Goal: Transaction & Acquisition: Purchase product/service

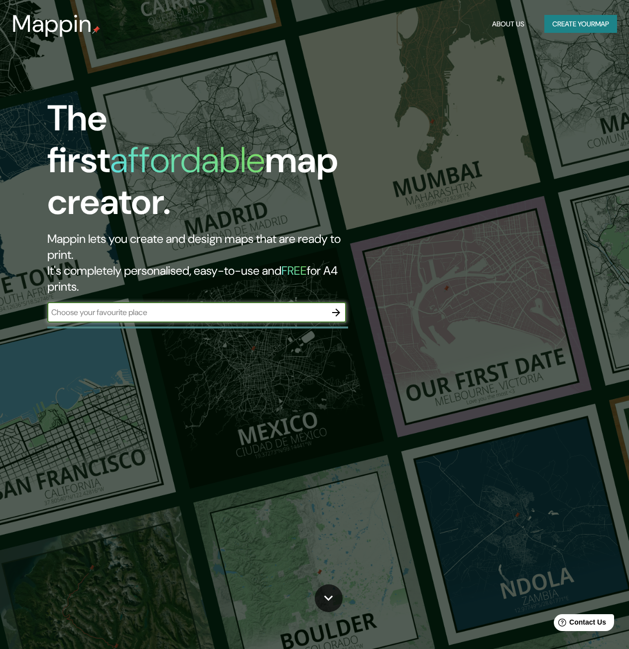
click at [256, 307] on input "text" at bounding box center [186, 312] width 279 height 11
type input "[GEOGRAPHIC_DATA]"
click at [332, 307] on icon "button" at bounding box center [336, 313] width 12 height 12
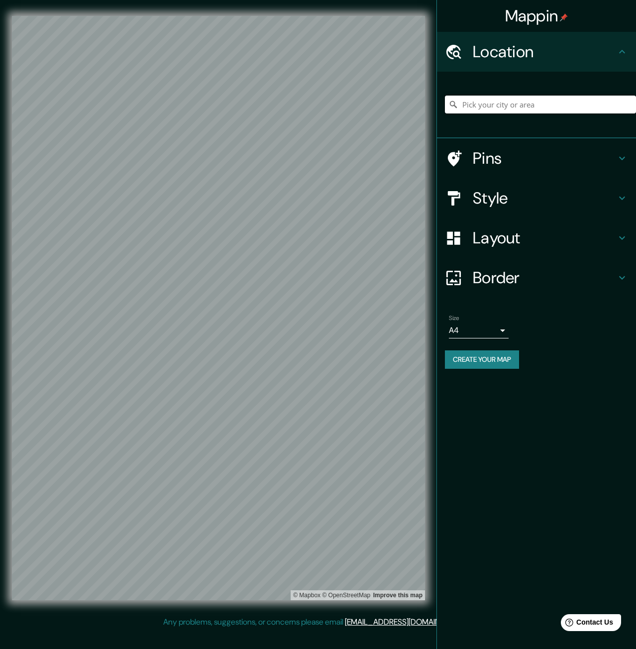
click at [518, 101] on input "Pick your city or area" at bounding box center [540, 105] width 191 height 18
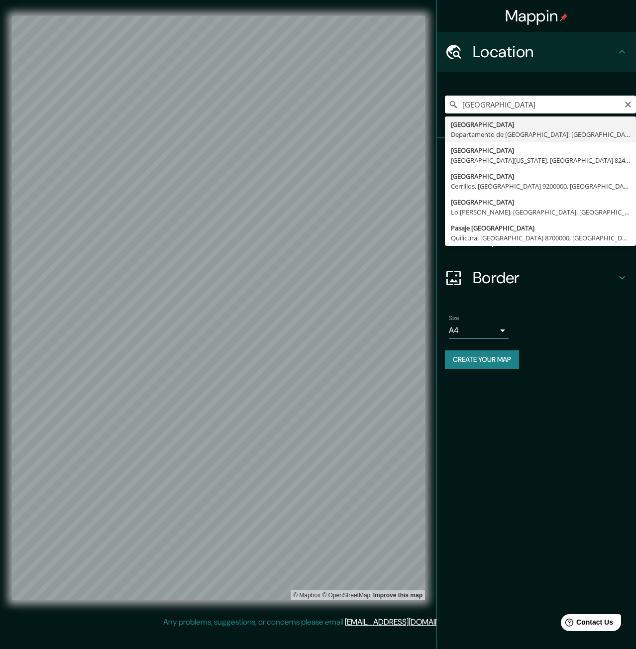
type input "[GEOGRAPHIC_DATA], [GEOGRAPHIC_DATA], [GEOGRAPHIC_DATA]"
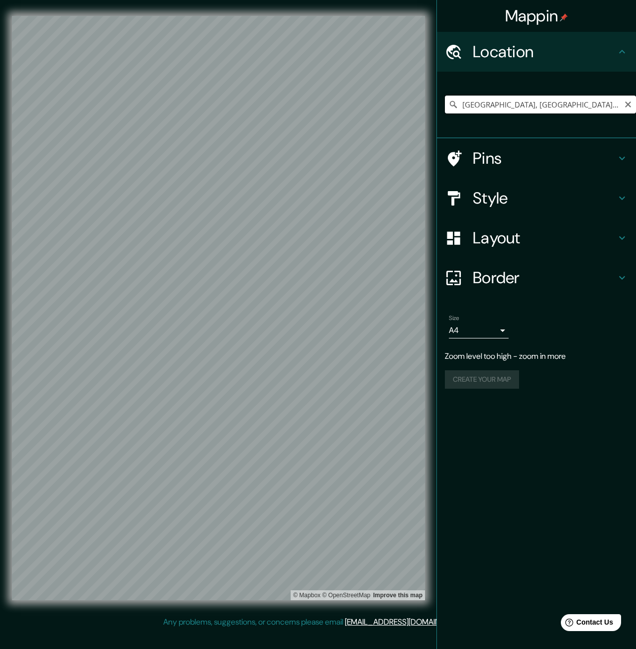
click at [547, 105] on input "[GEOGRAPHIC_DATA], [GEOGRAPHIC_DATA], [GEOGRAPHIC_DATA]" at bounding box center [540, 105] width 191 height 18
click at [614, 104] on input "[GEOGRAPHIC_DATA], [GEOGRAPHIC_DATA], [GEOGRAPHIC_DATA]" at bounding box center [540, 105] width 191 height 18
click at [629, 107] on icon "Clear" at bounding box center [628, 105] width 8 height 8
click at [570, 110] on input "Pick your city or area" at bounding box center [540, 105] width 191 height 18
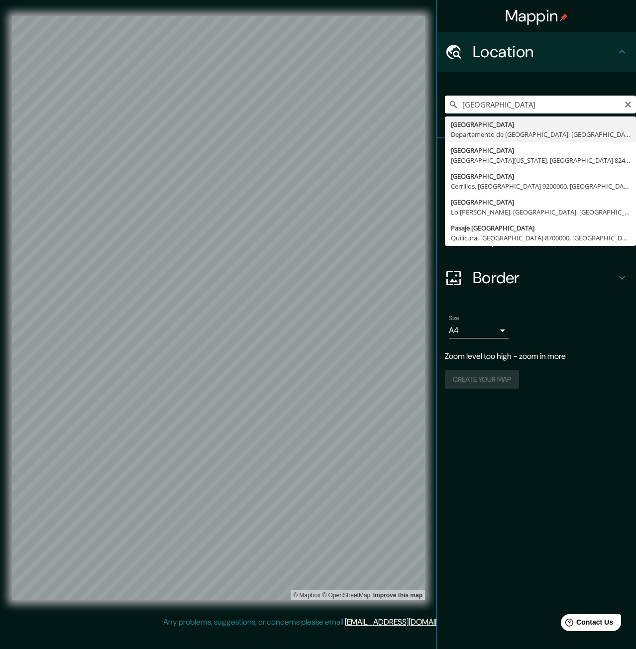
type input "[GEOGRAPHIC_DATA], [GEOGRAPHIC_DATA], [GEOGRAPHIC_DATA]"
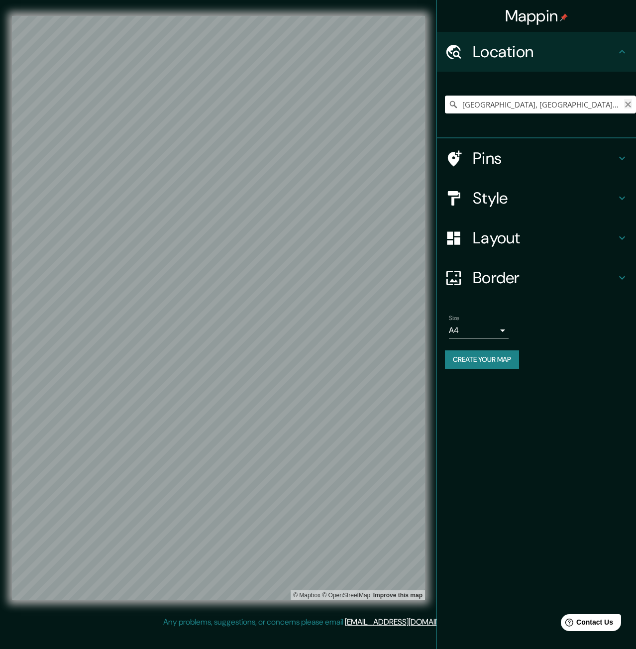
click at [630, 101] on icon "Clear" at bounding box center [628, 105] width 8 height 8
click at [544, 100] on input "Pick your city or area" at bounding box center [540, 105] width 191 height 18
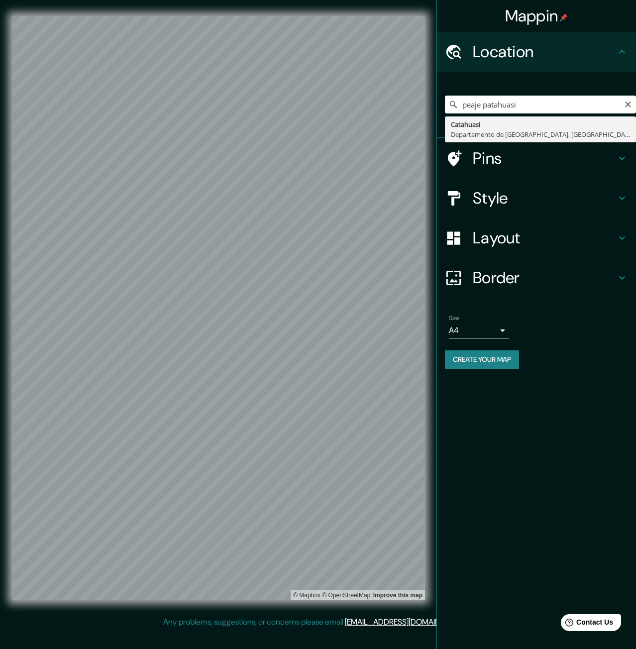
type input "Catahuasi, Departamento de Lima, Perú"
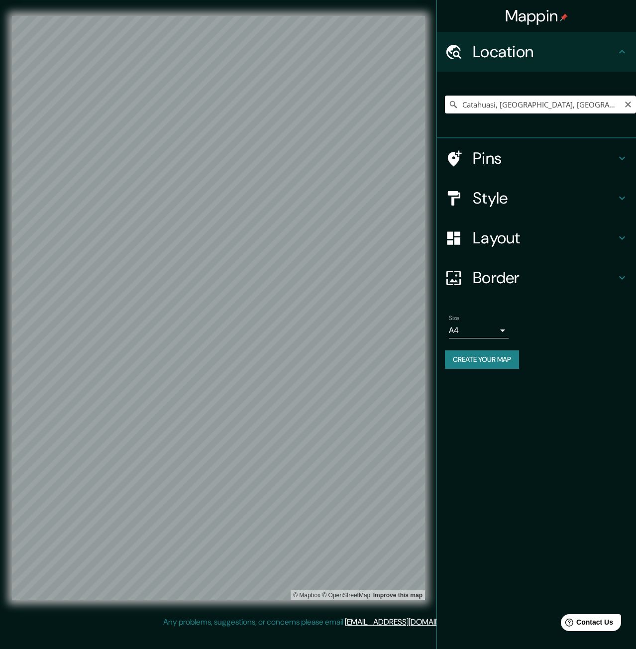
drag, startPoint x: 627, startPoint y: 106, endPoint x: 587, endPoint y: 107, distance: 40.3
click at [625, 106] on icon "Clear" at bounding box center [628, 105] width 8 height 8
click at [575, 106] on input "Pick your city or area" at bounding box center [540, 105] width 191 height 18
type input "Xaratanga, 58090 Morelia, Michoacán, México"
click at [627, 106] on icon "Clear" at bounding box center [628, 105] width 6 height 6
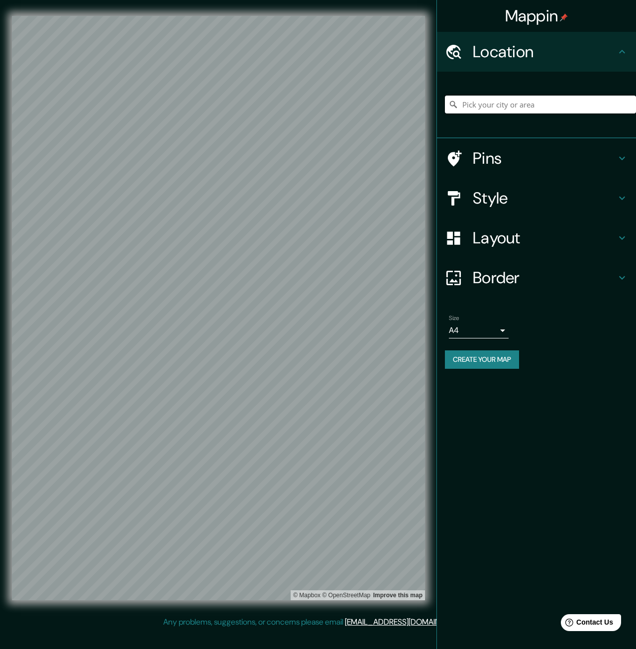
click at [595, 106] on input "Pick your city or area" at bounding box center [540, 105] width 191 height 18
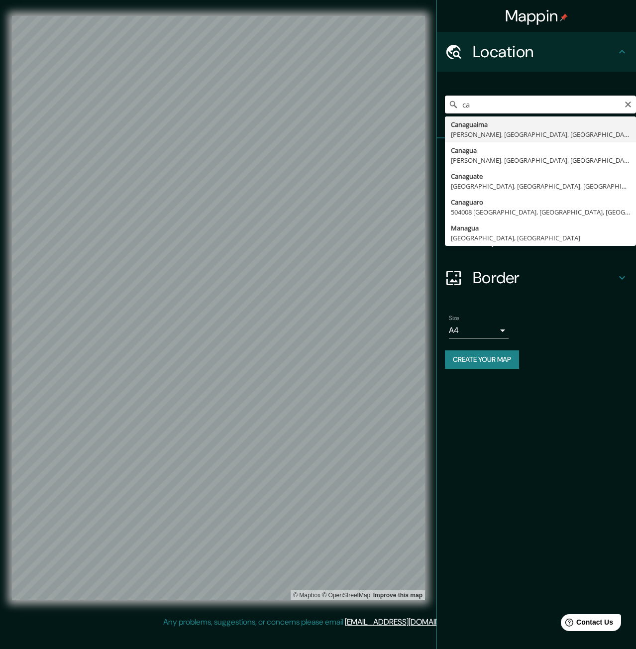
type input "c"
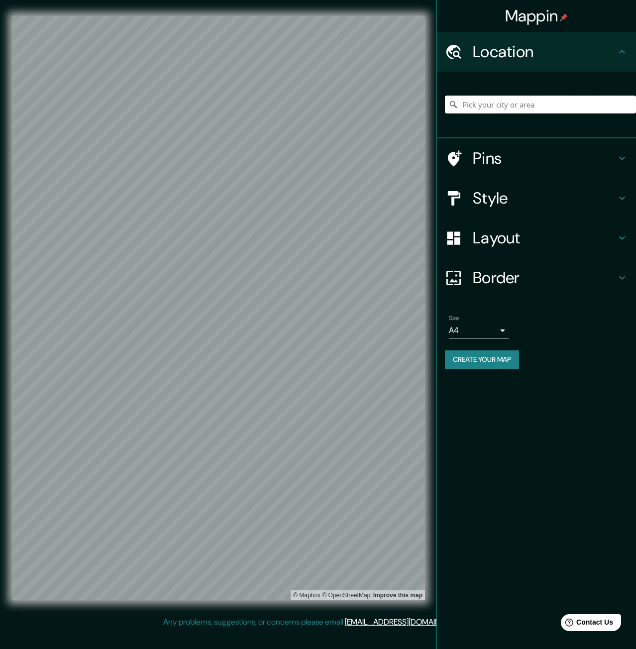
click at [567, 103] on input "Pick your city or area" at bounding box center [540, 105] width 191 height 18
drag, startPoint x: 585, startPoint y: 107, endPoint x: 451, endPoint y: 95, distance: 134.9
click at [451, 95] on div "reserva nacional de salinas Alemania" at bounding box center [540, 105] width 191 height 50
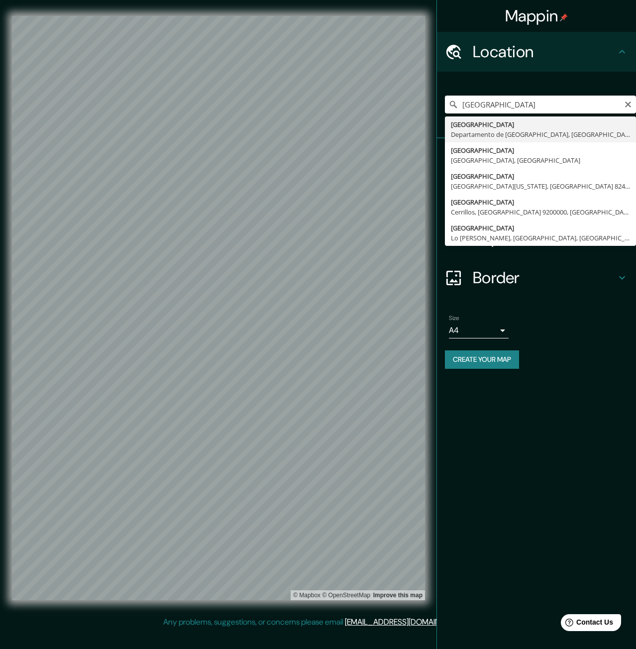
type input "[GEOGRAPHIC_DATA], [GEOGRAPHIC_DATA], [GEOGRAPHIC_DATA]"
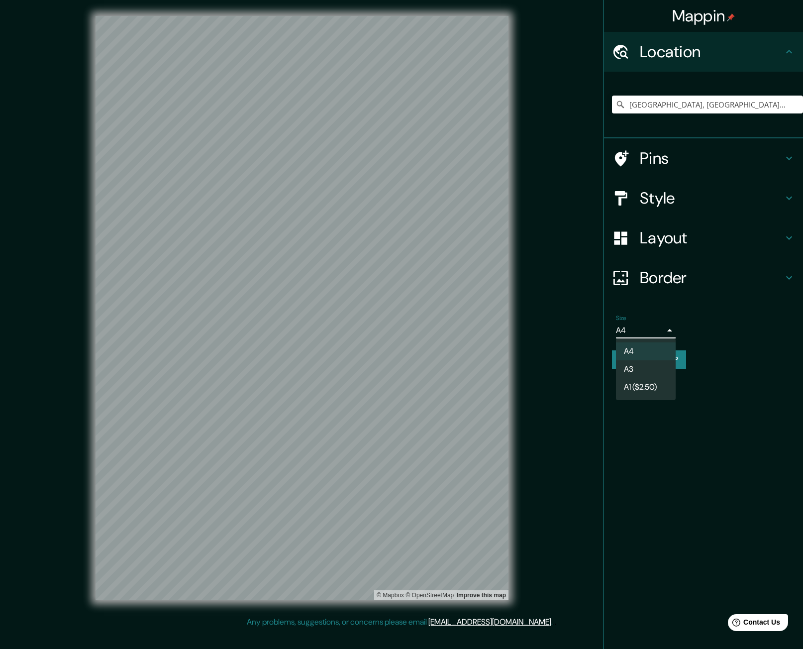
click at [636, 331] on body "Mappin Location [GEOGRAPHIC_DATA], [GEOGRAPHIC_DATA], [GEOGRAPHIC_DATA] Pins St…" at bounding box center [401, 324] width 803 height 649
click at [636, 349] on li "A4" at bounding box center [646, 351] width 60 height 18
click at [636, 358] on button "Create your map" at bounding box center [649, 359] width 74 height 18
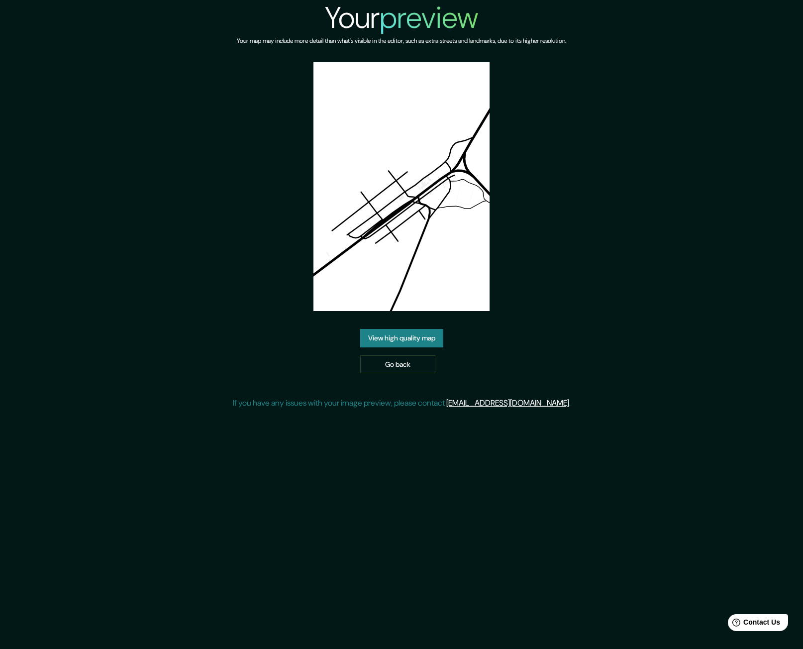
click at [276, 477] on div "Your preview Your map may include more detail than what's visible in the editor…" at bounding box center [401, 324] width 803 height 649
click at [429, 365] on link "Go back" at bounding box center [397, 364] width 75 height 18
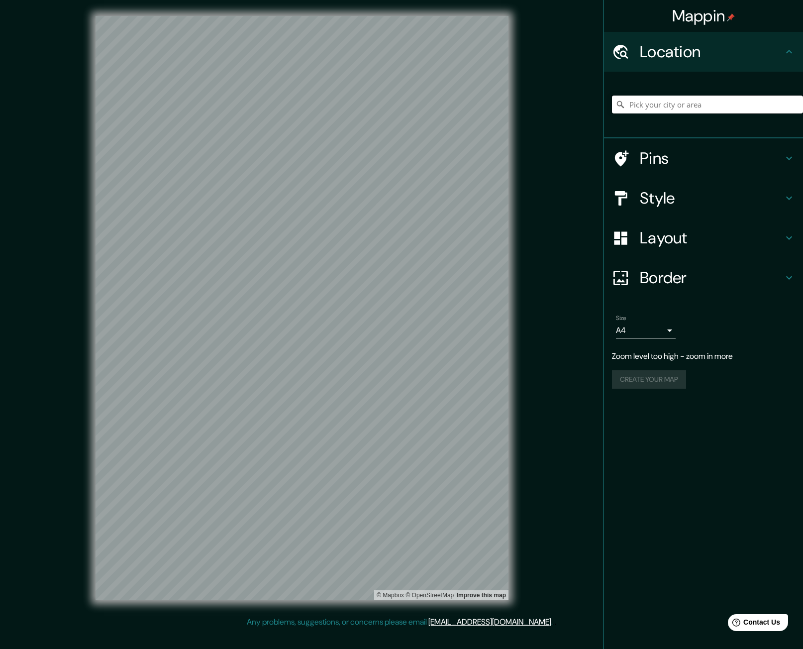
click at [650, 106] on input "Pick your city or area" at bounding box center [707, 105] width 191 height 18
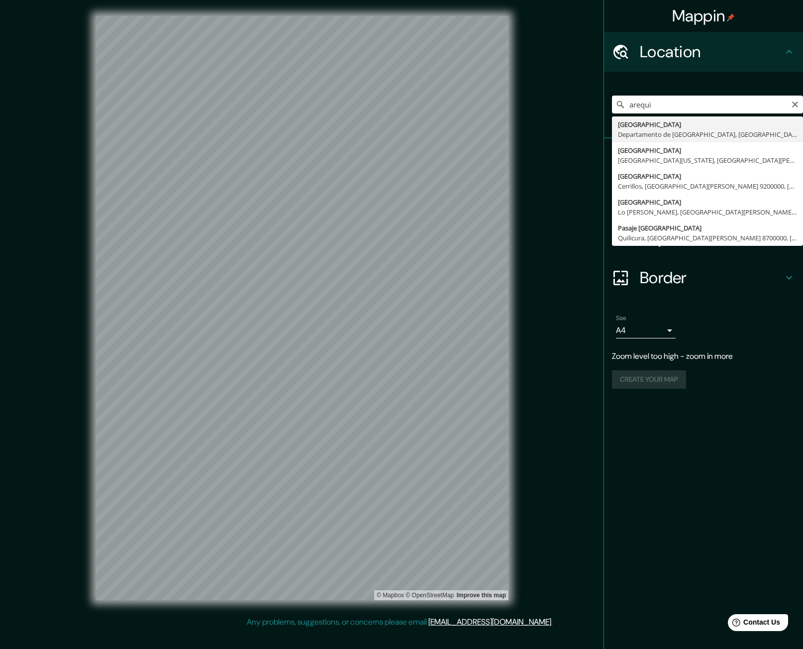
type input "[GEOGRAPHIC_DATA], [GEOGRAPHIC_DATA], [GEOGRAPHIC_DATA]"
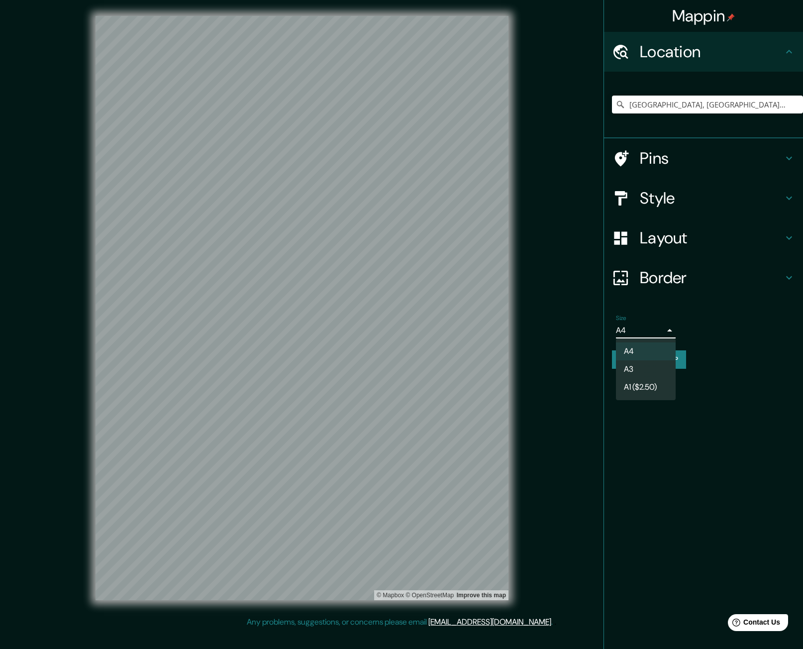
click at [642, 325] on body "Mappin Location [GEOGRAPHIC_DATA], [GEOGRAPHIC_DATA], [GEOGRAPHIC_DATA] Pins St…" at bounding box center [401, 324] width 803 height 649
click at [652, 367] on li "A3" at bounding box center [646, 369] width 60 height 18
click at [644, 329] on body "Mappin Location [GEOGRAPHIC_DATA], [GEOGRAPHIC_DATA], [GEOGRAPHIC_DATA] Pins St…" at bounding box center [401, 324] width 803 height 649
click at [648, 348] on li "A4" at bounding box center [646, 351] width 60 height 18
type input "single"
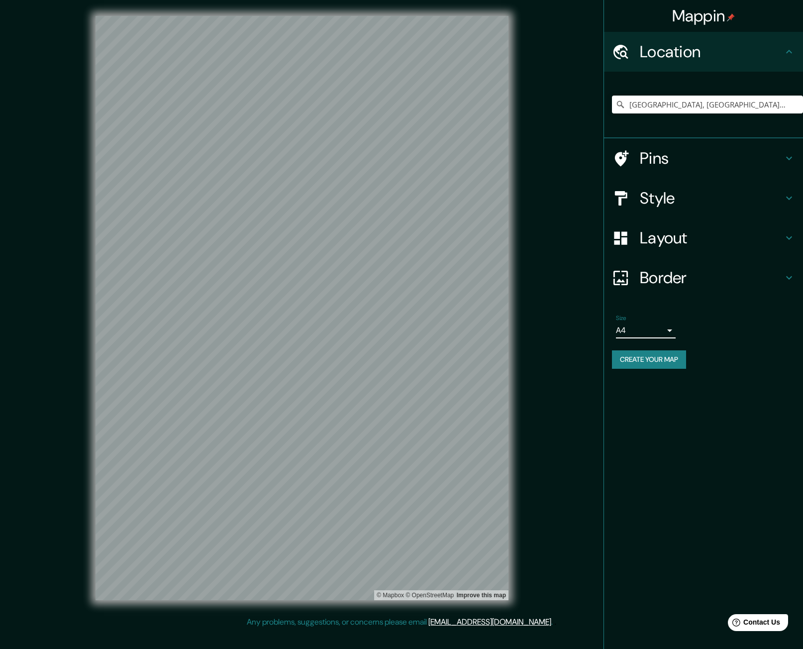
click at [710, 204] on h4 "Style" at bounding box center [711, 198] width 143 height 20
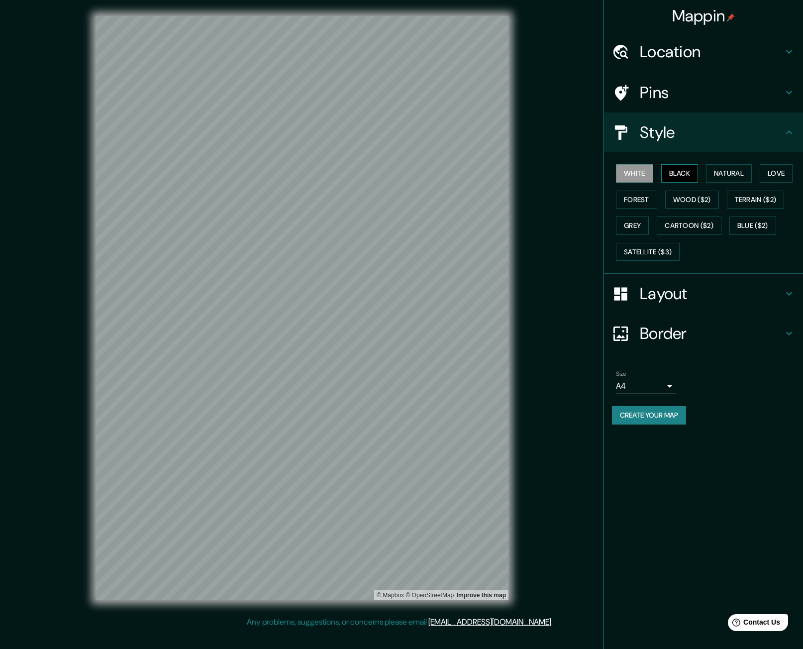
click at [683, 177] on button "Black" at bounding box center [679, 173] width 37 height 18
click at [724, 173] on button "Natural" at bounding box center [729, 173] width 46 height 18
click at [778, 169] on button "Love" at bounding box center [776, 173] width 33 height 18
click at [642, 201] on button "Forest" at bounding box center [636, 200] width 41 height 18
click at [685, 197] on button "Wood ($2)" at bounding box center [692, 200] width 54 height 18
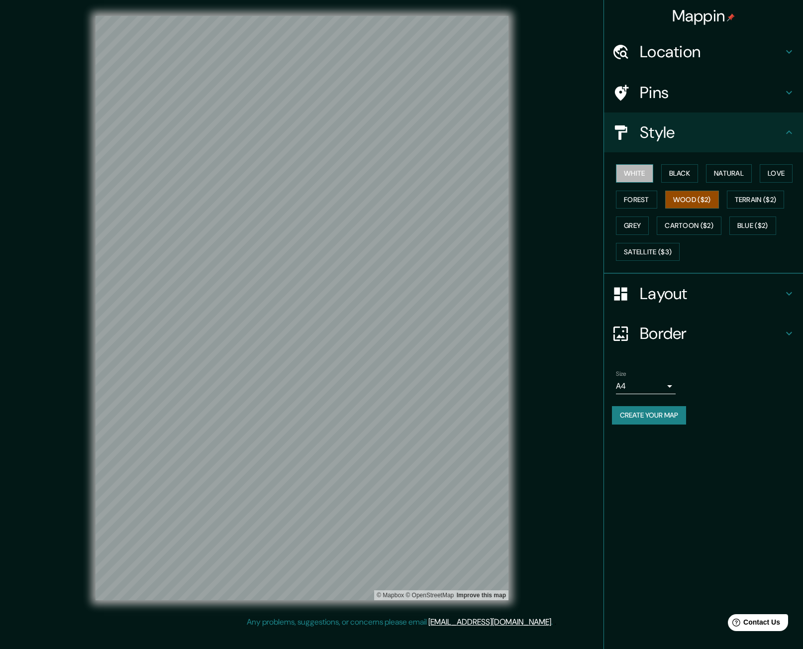
click at [636, 176] on button "White" at bounding box center [634, 173] width 37 height 18
click at [635, 223] on button "Grey" at bounding box center [632, 225] width 33 height 18
click at [638, 175] on button "White" at bounding box center [634, 173] width 37 height 18
click at [636, 222] on button "Grey" at bounding box center [632, 225] width 33 height 18
click at [671, 59] on h4 "Location" at bounding box center [711, 52] width 143 height 20
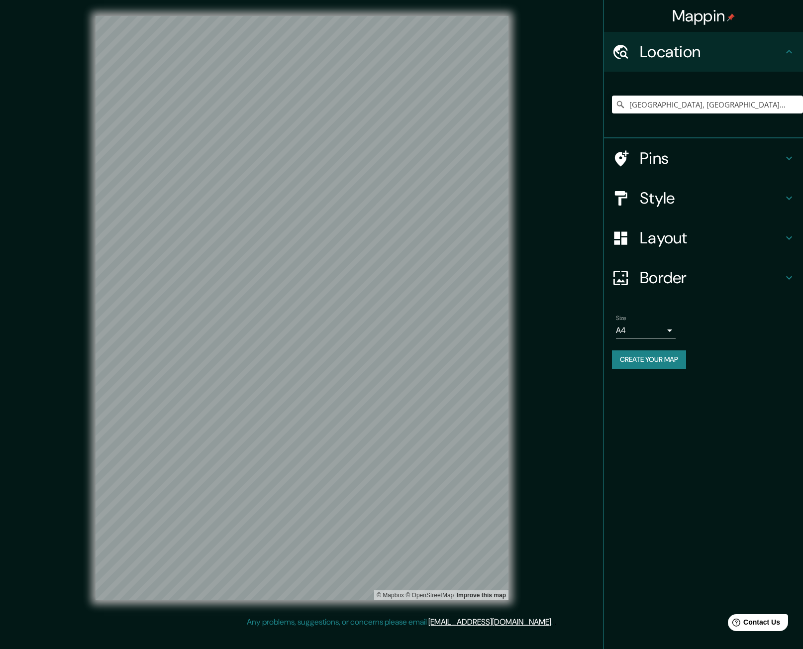
click at [684, 274] on h4 "Border" at bounding box center [711, 278] width 143 height 20
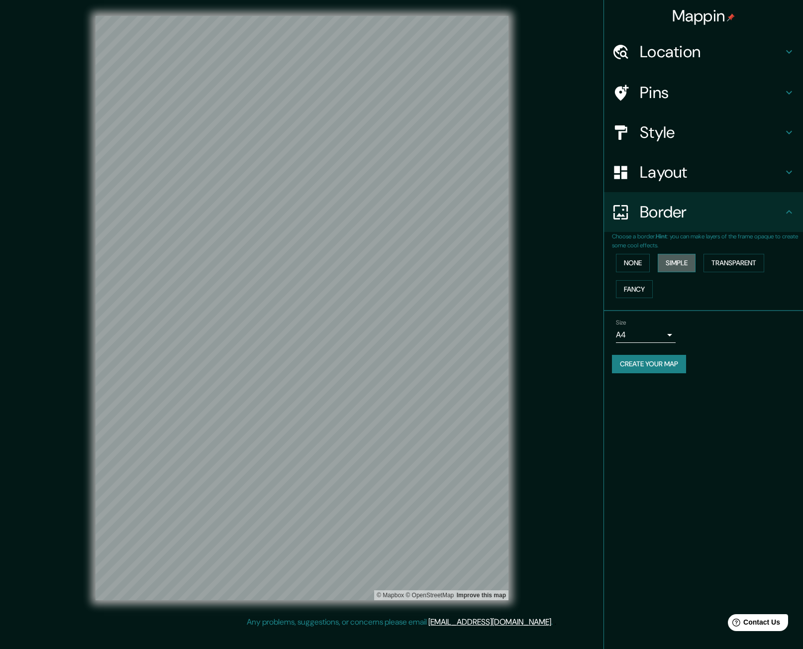
click at [680, 265] on button "Simple" at bounding box center [677, 263] width 38 height 18
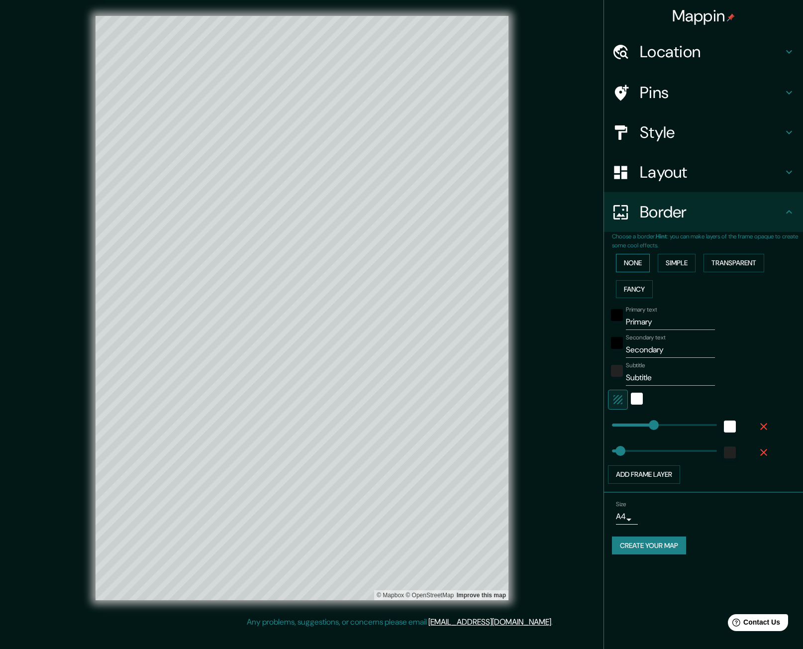
click at [639, 261] on button "None" at bounding box center [633, 263] width 34 height 18
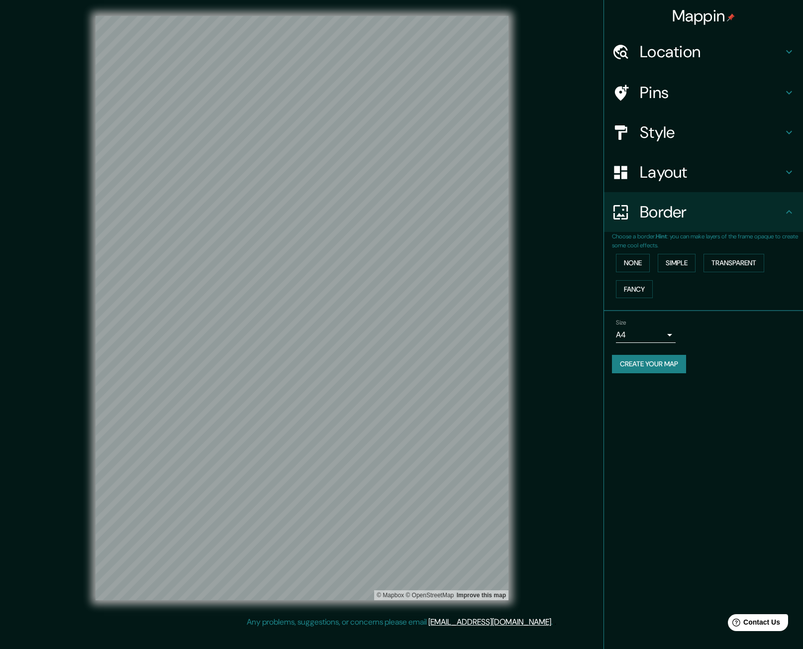
click at [635, 361] on button "Create your map" at bounding box center [649, 364] width 74 height 18
click at [699, 52] on h4 "Location" at bounding box center [711, 52] width 143 height 20
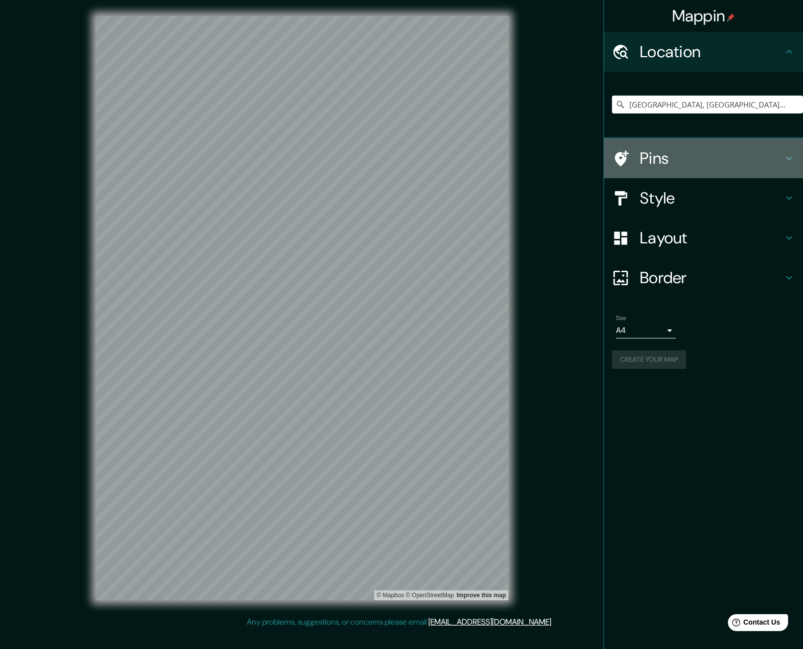
click at [728, 165] on h4 "Pins" at bounding box center [711, 158] width 143 height 20
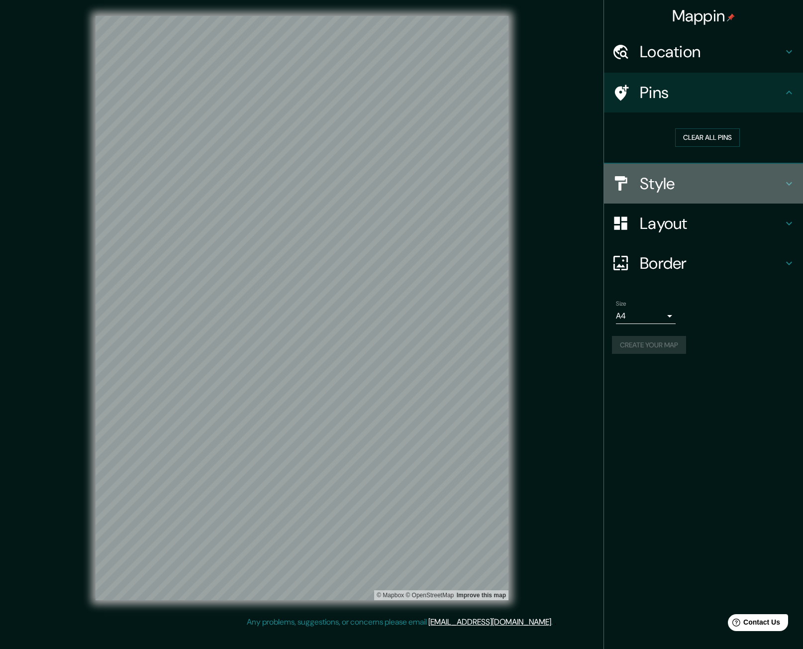
click at [733, 181] on h4 "Style" at bounding box center [711, 184] width 143 height 20
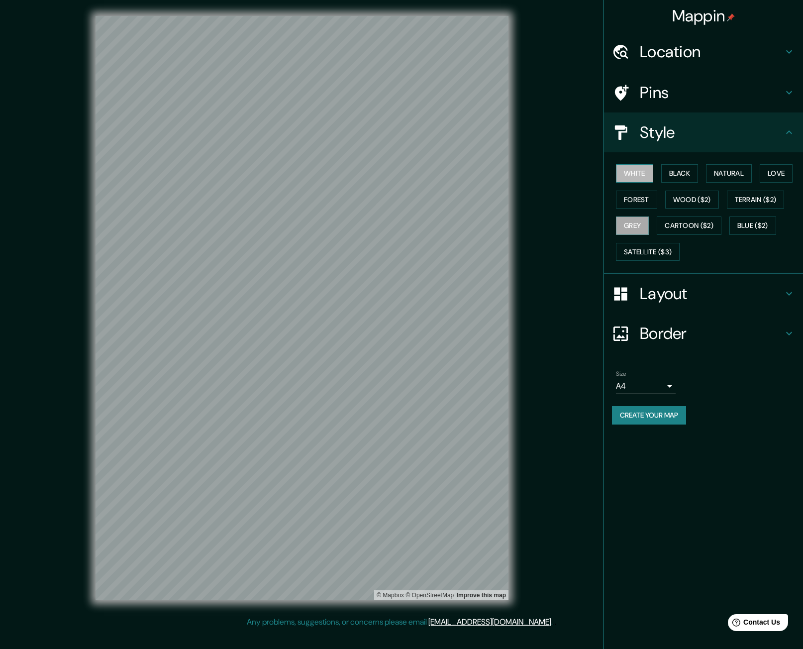
click at [649, 177] on button "White" at bounding box center [634, 173] width 37 height 18
click at [696, 170] on button "Black" at bounding box center [679, 173] width 37 height 18
click at [665, 92] on h4 "Pins" at bounding box center [711, 93] width 143 height 20
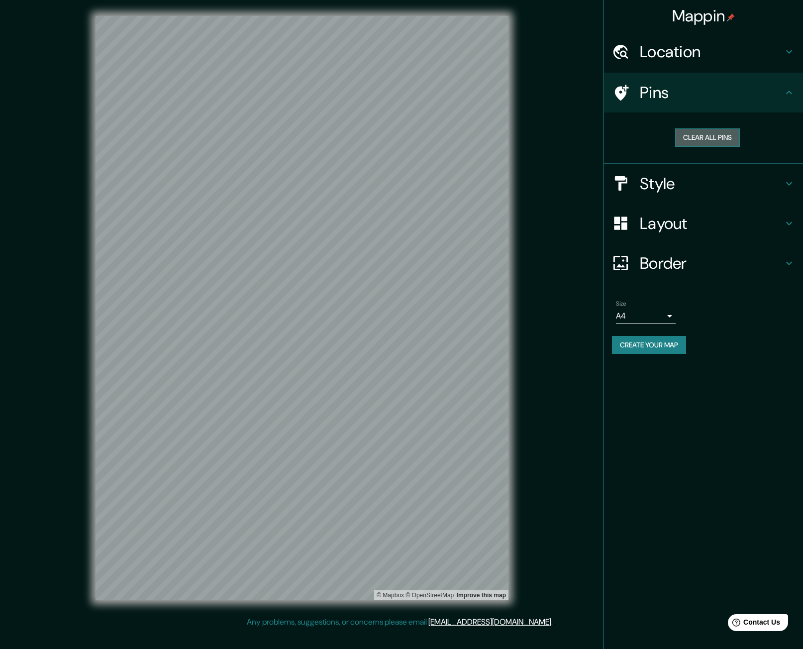
click at [700, 142] on button "Clear all pins" at bounding box center [707, 137] width 65 height 18
click at [728, 140] on button "Clear all pins" at bounding box center [707, 137] width 65 height 18
click at [712, 142] on button "Clear all pins" at bounding box center [707, 137] width 65 height 18
click at [695, 176] on h4 "Style" at bounding box center [711, 184] width 143 height 20
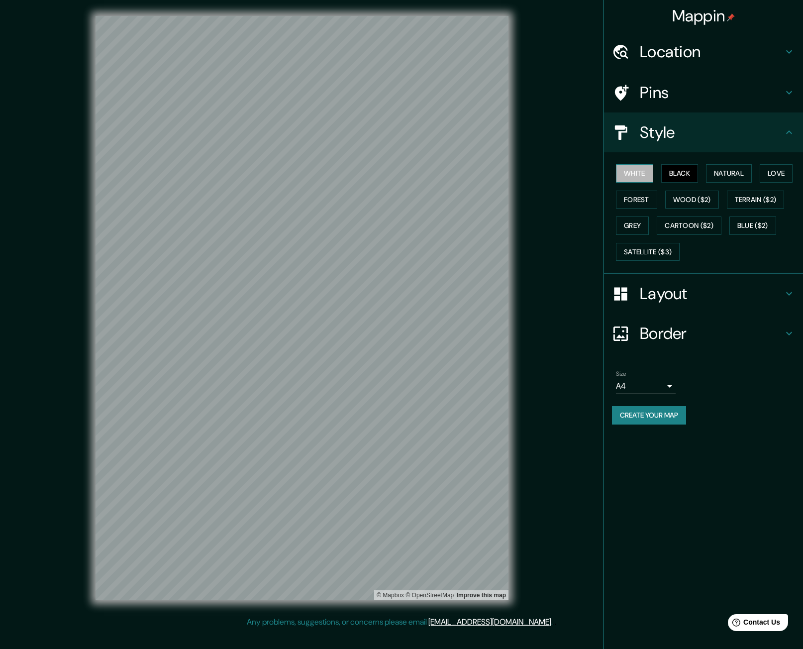
click at [641, 168] on button "White" at bounding box center [634, 173] width 37 height 18
click at [646, 210] on div "White Black Natural Love Forest Wood ($2) Terrain ($2) Grey Cartoon ($2) Blue (…" at bounding box center [707, 212] width 191 height 105
click at [646, 220] on button "Grey" at bounding box center [632, 225] width 33 height 18
click at [680, 415] on button "Create your map" at bounding box center [649, 415] width 74 height 18
click at [667, 422] on div "Create your map" at bounding box center [703, 415] width 183 height 18
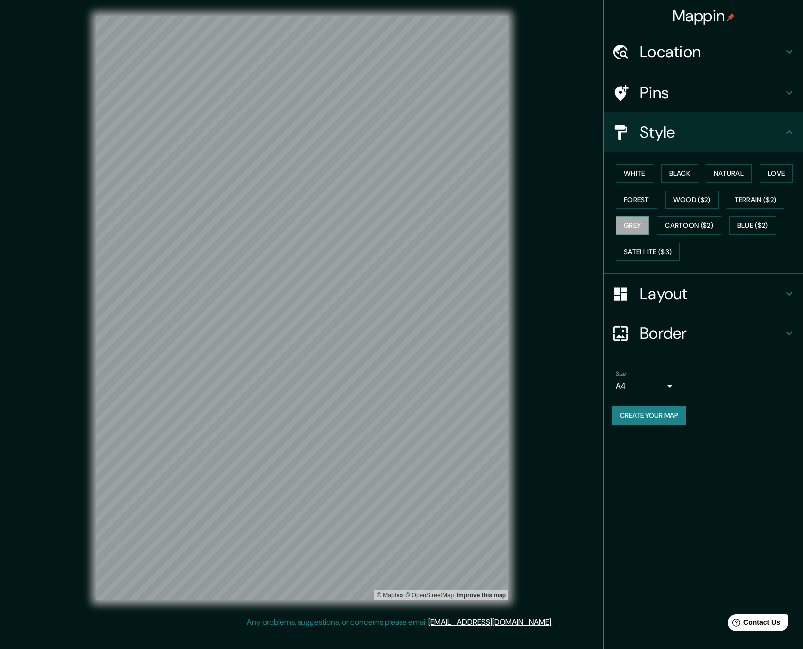
click at [662, 419] on button "Create your map" at bounding box center [649, 415] width 74 height 18
click at [664, 432] on li "Size A4 single Create your map" at bounding box center [703, 399] width 199 height 74
click at [671, 418] on button "Create your map" at bounding box center [649, 415] width 74 height 18
click at [677, 423] on div "Create your map" at bounding box center [703, 415] width 183 height 18
click at [680, 415] on button "Create your map" at bounding box center [649, 415] width 74 height 18
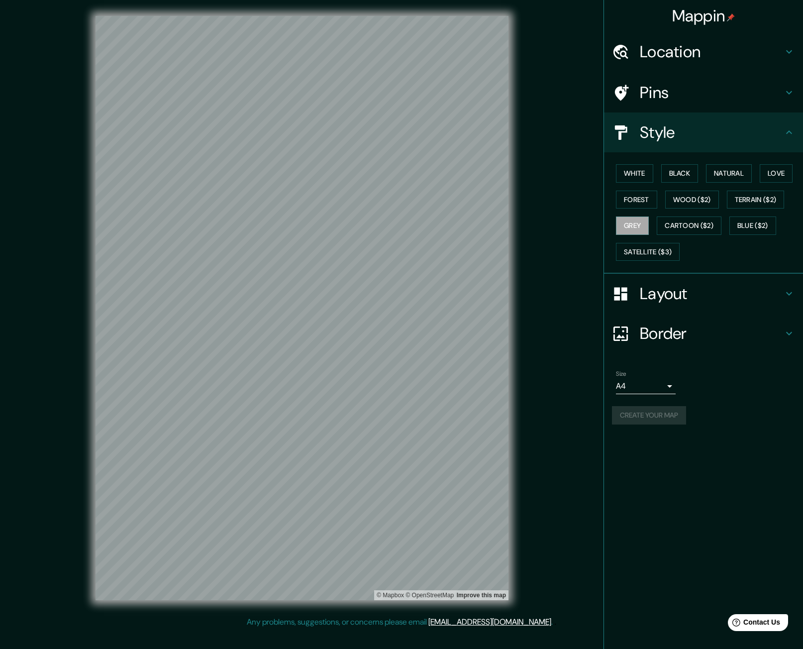
click at [715, 92] on h4 "Pins" at bounding box center [711, 93] width 143 height 20
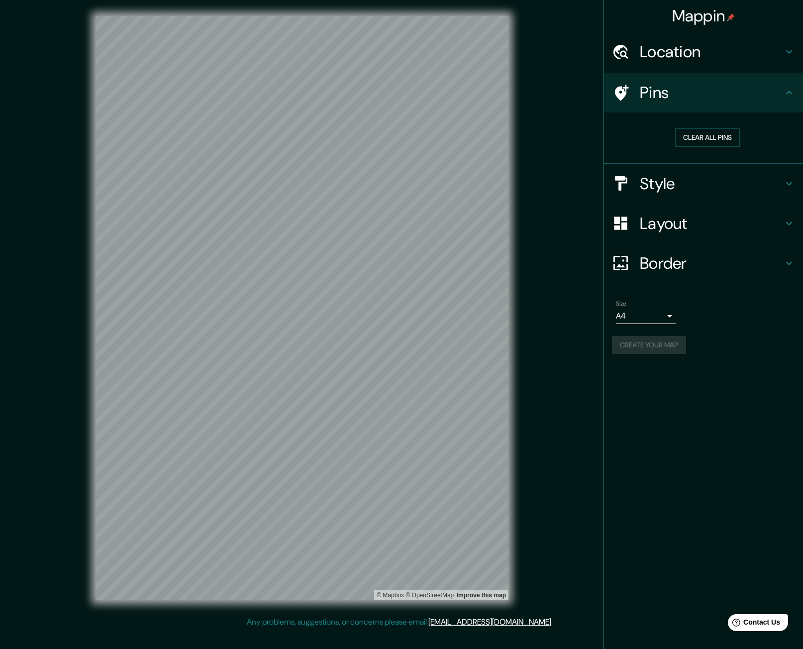
click at [713, 60] on h4 "Location" at bounding box center [711, 52] width 143 height 20
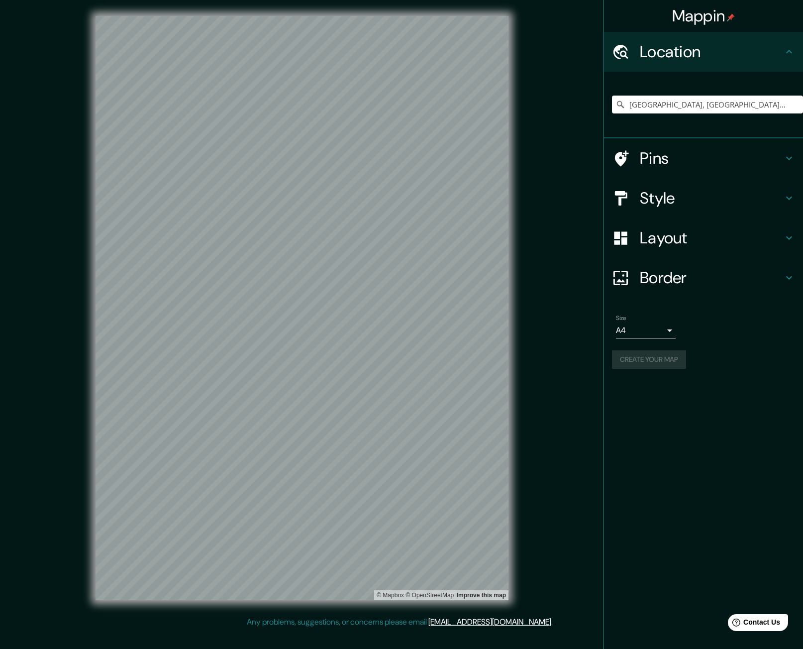
click at [713, 461] on div "Mappin Location [GEOGRAPHIC_DATA], [GEOGRAPHIC_DATA], [GEOGRAPHIC_DATA] Pins St…" at bounding box center [704, 324] width 200 height 649
click at [660, 489] on div "Mappin Location [GEOGRAPHIC_DATA], [GEOGRAPHIC_DATA], [GEOGRAPHIC_DATA] Pins St…" at bounding box center [704, 324] width 200 height 649
